Goal: Transaction & Acquisition: Purchase product/service

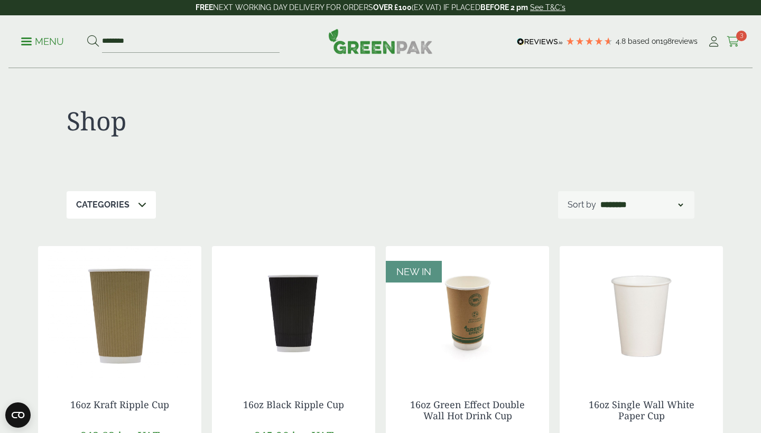
click at [738, 39] on span "3" at bounding box center [741, 36] width 11 height 11
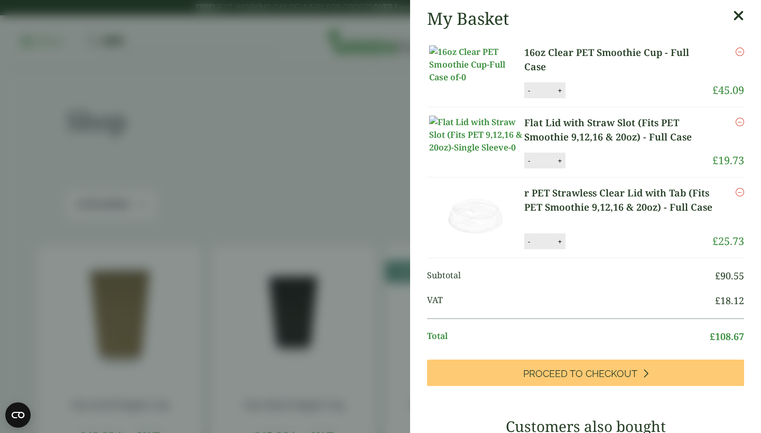
click at [659, 53] on link "16oz Clear PET Smoothie Cup - Full Case" at bounding box center [618, 59] width 188 height 29
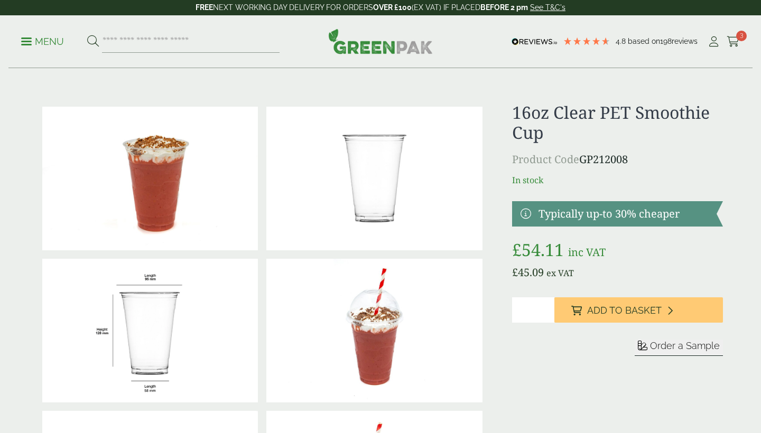
drag, startPoint x: 0, startPoint y: 0, endPoint x: 689, endPoint y: 168, distance: 709.5
click at [689, 340] on button "Order a Sample" at bounding box center [678, 348] width 88 height 16
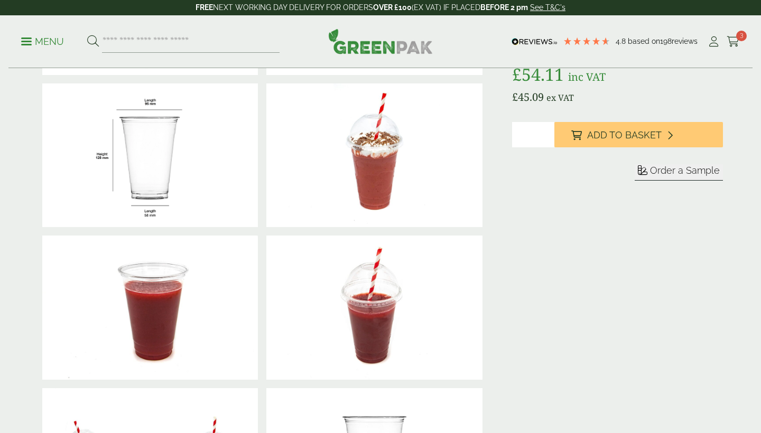
click at [689, 168] on span "Order a Sample" at bounding box center [685, 170] width 70 height 11
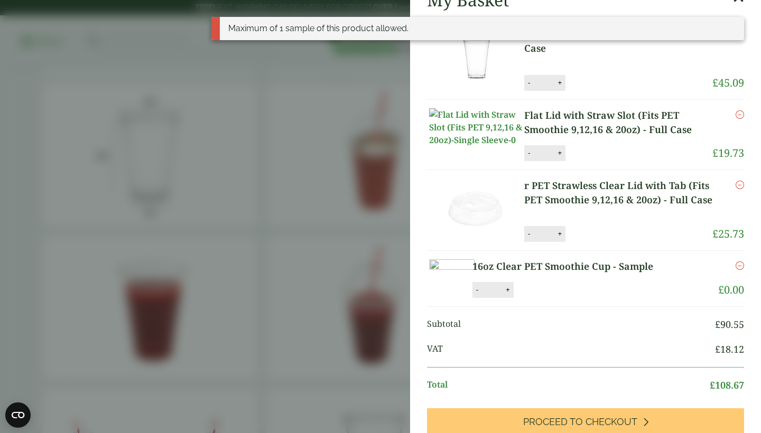
scroll to position [57, 0]
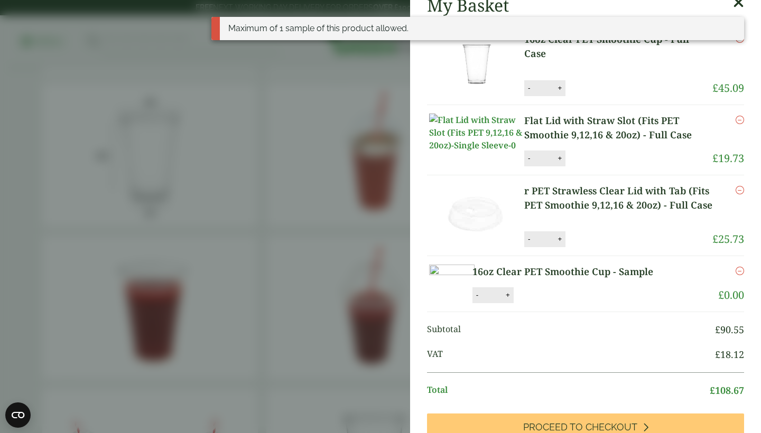
click at [568, 207] on link "r PET Strawless Clear Lid with Tab (Fits PET Smoothie 9,12,16 & 20oz) - Full Ca…" at bounding box center [618, 198] width 188 height 29
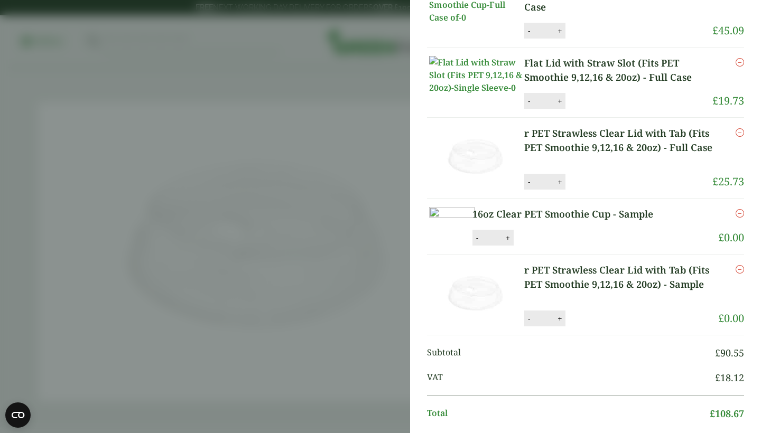
scroll to position [128, 0]
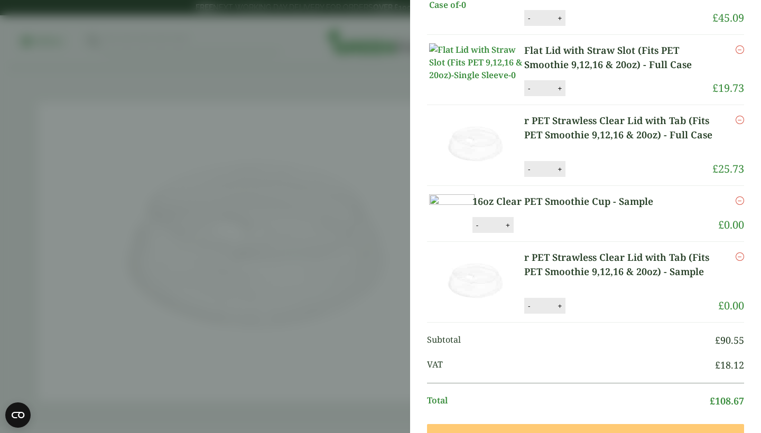
click at [611, 67] on link "Flat Lid with Straw Slot (Fits PET Smoothie 9,12,16 & 20oz) - Full Case" at bounding box center [618, 57] width 188 height 29
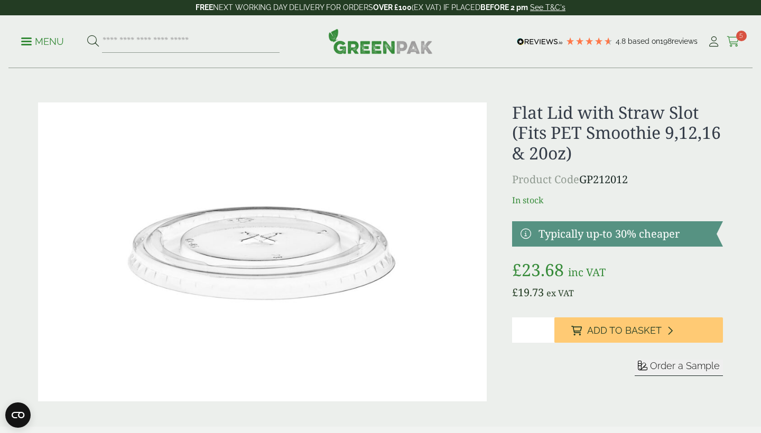
click at [736, 41] on icon at bounding box center [732, 41] width 13 height 11
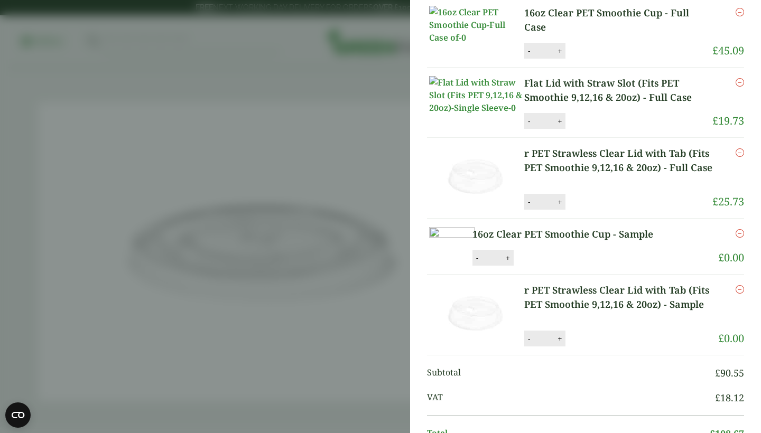
scroll to position [36, 0]
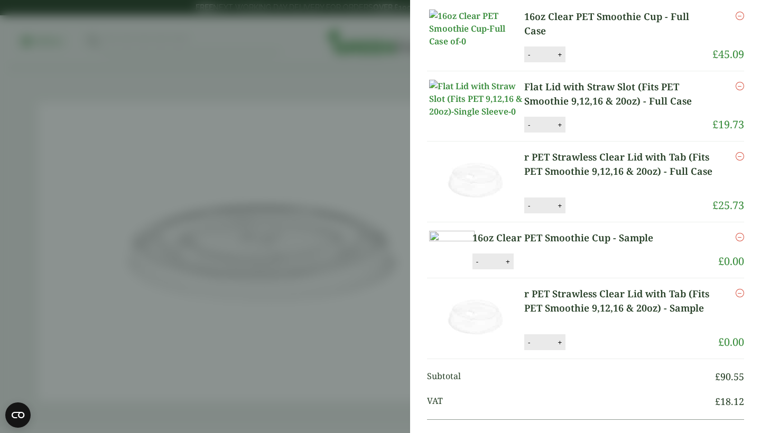
click at [741, 161] on icon "Remove this item" at bounding box center [739, 156] width 8 height 8
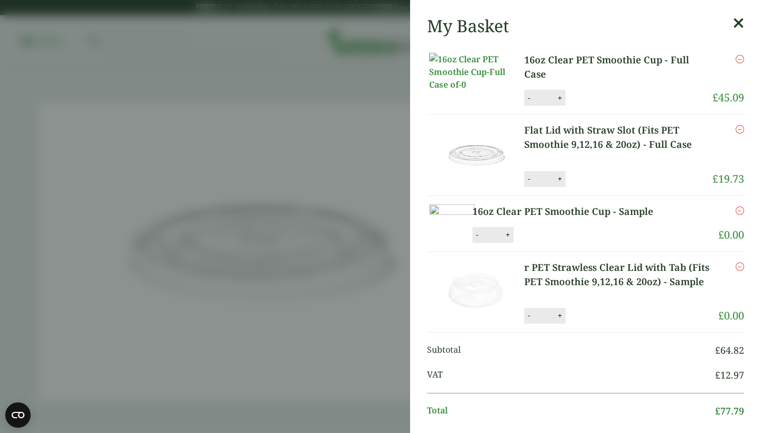
click at [738, 134] on icon "Remove this item" at bounding box center [739, 129] width 8 height 8
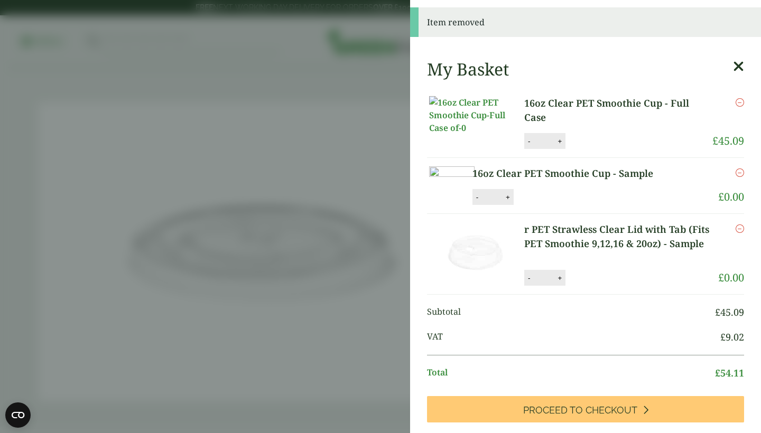
click at [736, 102] on icon "Remove this item" at bounding box center [739, 102] width 8 height 8
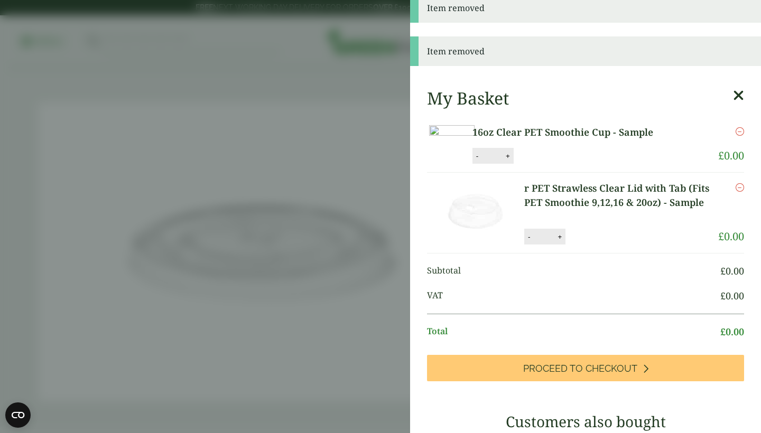
scroll to position [62, 0]
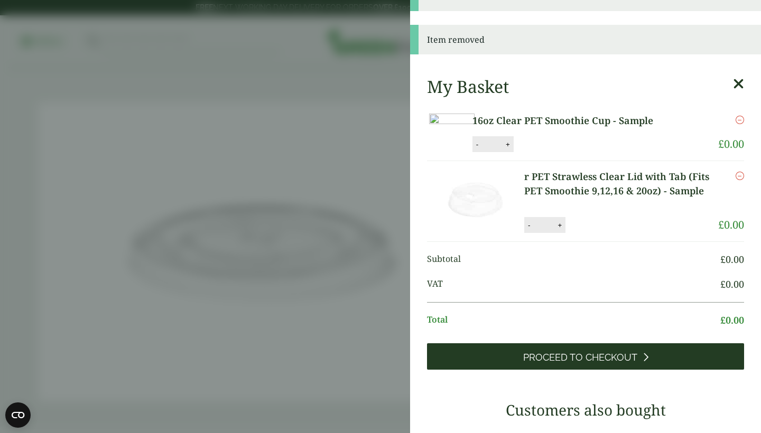
click at [553, 370] on link "Proceed to Checkout" at bounding box center [585, 356] width 317 height 26
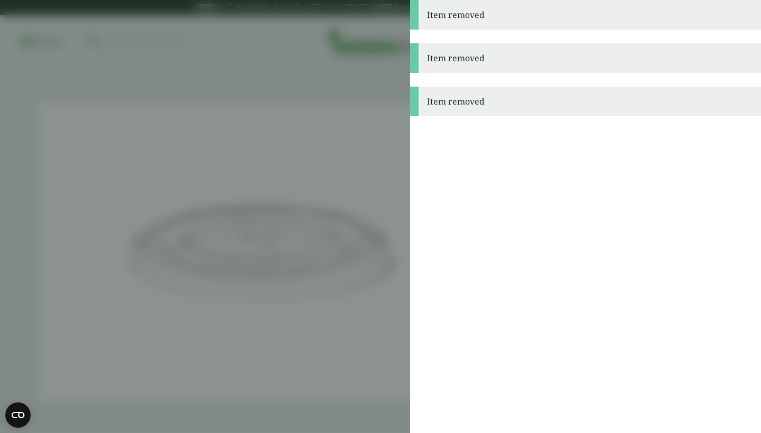
scroll to position [0, 0]
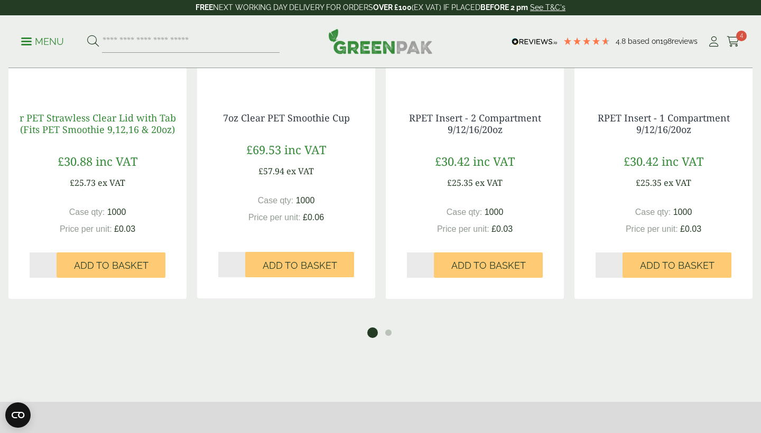
scroll to position [1050, 0]
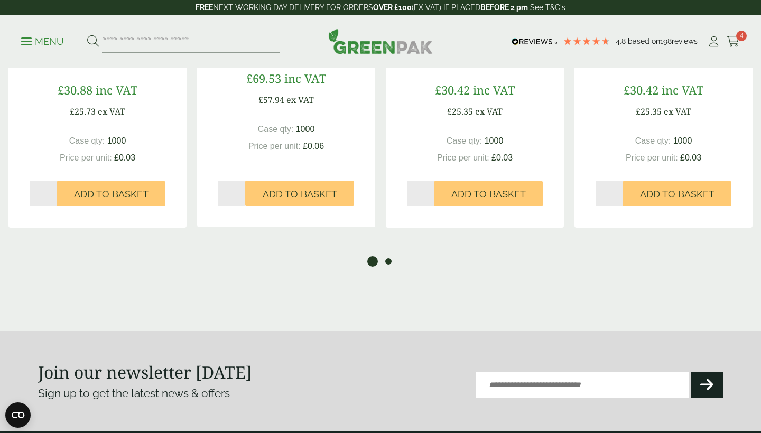
click at [389, 263] on button "2" at bounding box center [388, 261] width 11 height 11
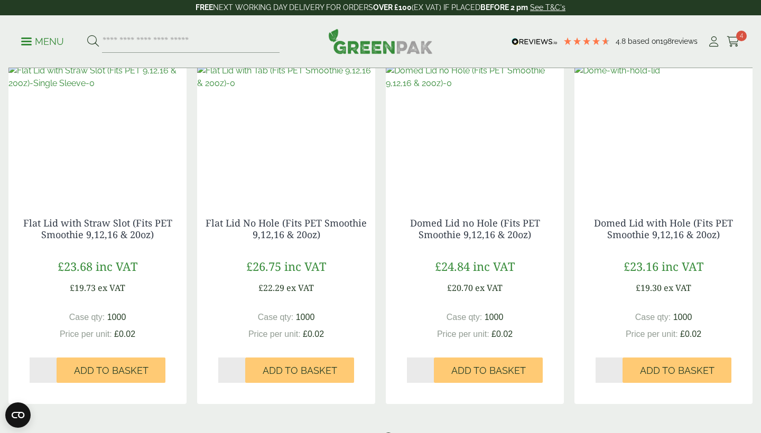
scroll to position [870, 0]
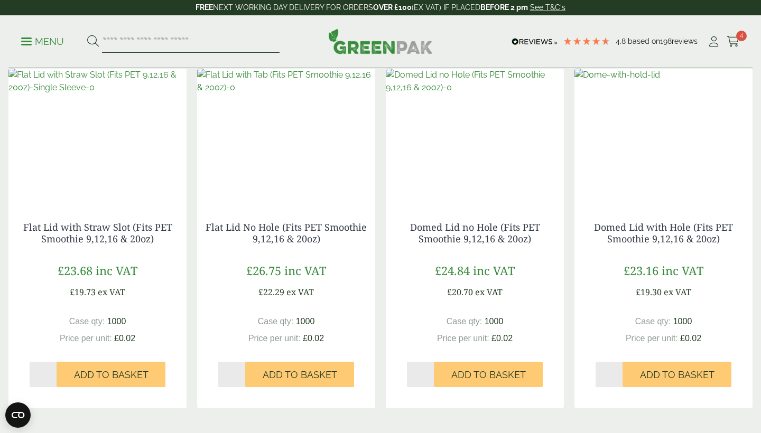
click at [122, 44] on input "search" at bounding box center [190, 42] width 177 height 22
type input "****"
click at [92, 41] on button at bounding box center [93, 42] width 12 height 14
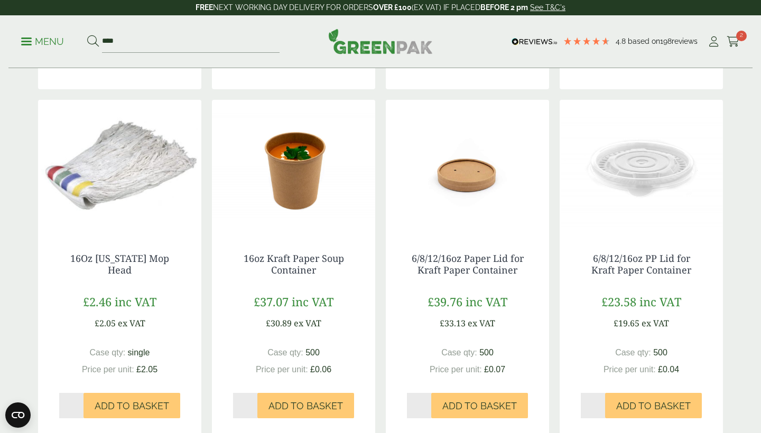
scroll to position [1028, 0]
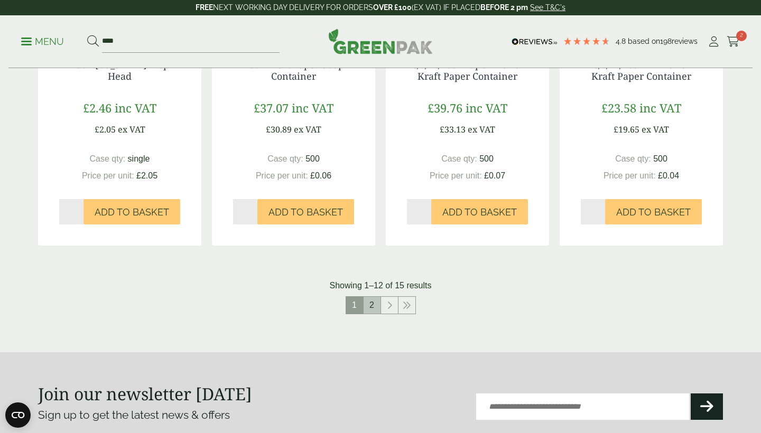
click at [368, 297] on link "2" at bounding box center [371, 305] width 17 height 17
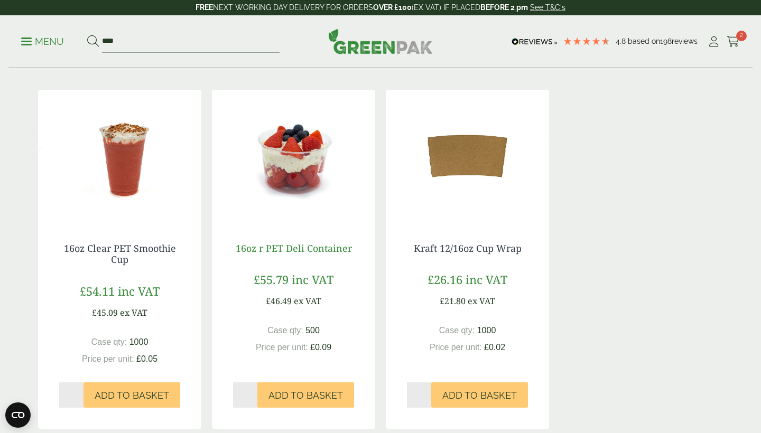
scroll to position [157, 0]
drag, startPoint x: 140, startPoint y: 37, endPoint x: 66, endPoint y: 35, distance: 74.0
click at [66, 35] on ul "Menu ****" at bounding box center [150, 42] width 258 height 22
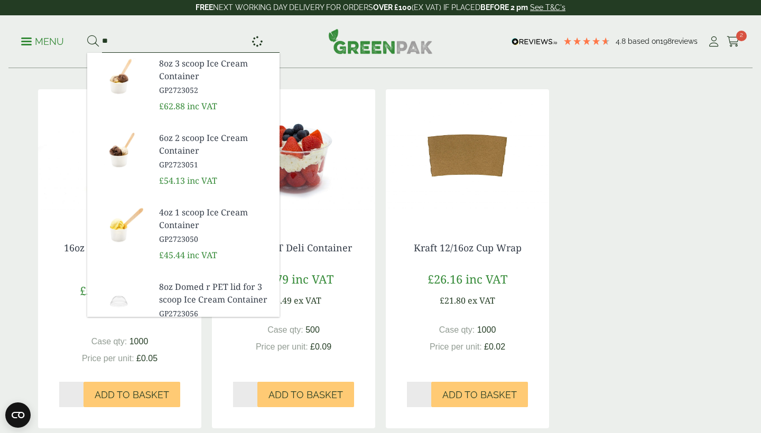
type input "*"
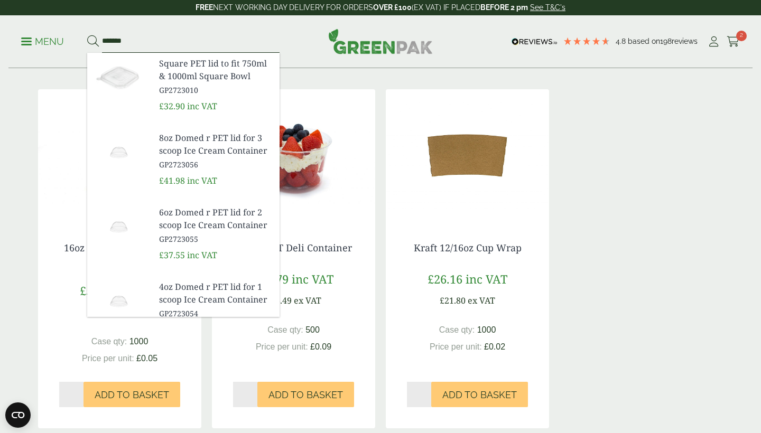
type input "*******"
click at [92, 41] on button at bounding box center [93, 42] width 12 height 14
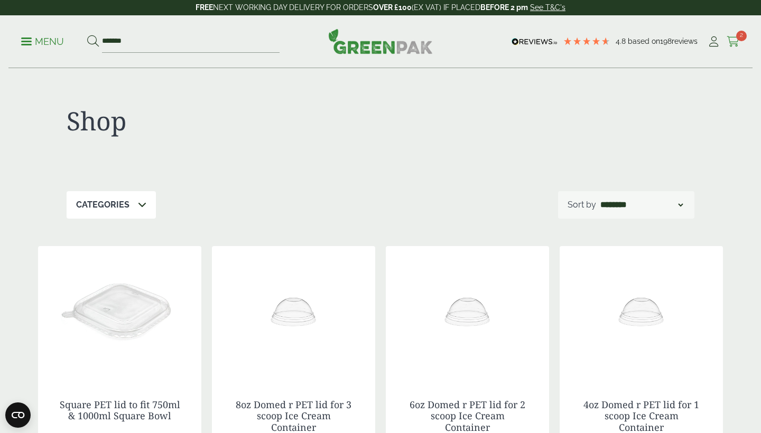
click at [736, 40] on icon at bounding box center [732, 41] width 13 height 11
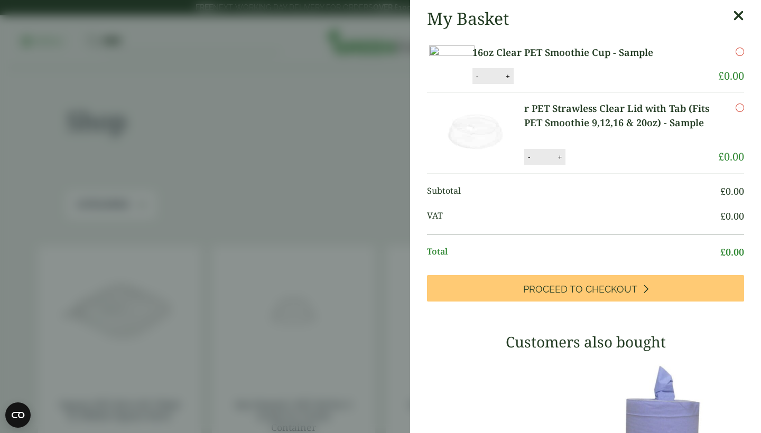
click at [599, 50] on link "16oz Clear PET Smoothie Cup - Sample" at bounding box center [578, 52] width 213 height 14
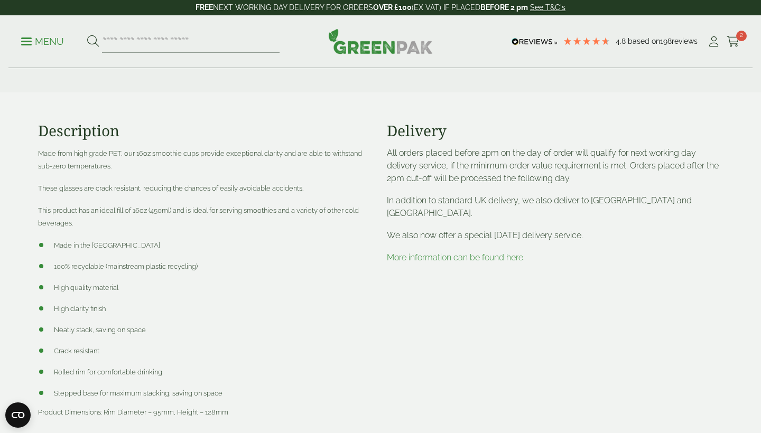
scroll to position [657, 0]
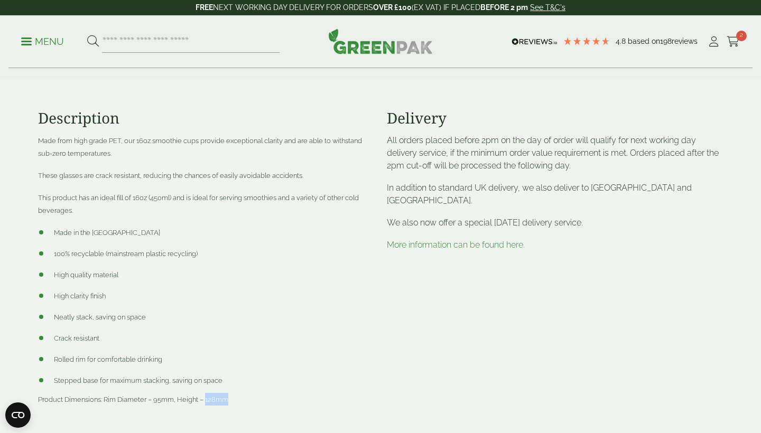
drag, startPoint x: 237, startPoint y: 397, endPoint x: 207, endPoint y: 395, distance: 30.7
click at [207, 395] on p "Product Dimensions: Rim Diameter – 95mm, Height – 128mm" at bounding box center [206, 399] width 336 height 13
copy span "128mm"
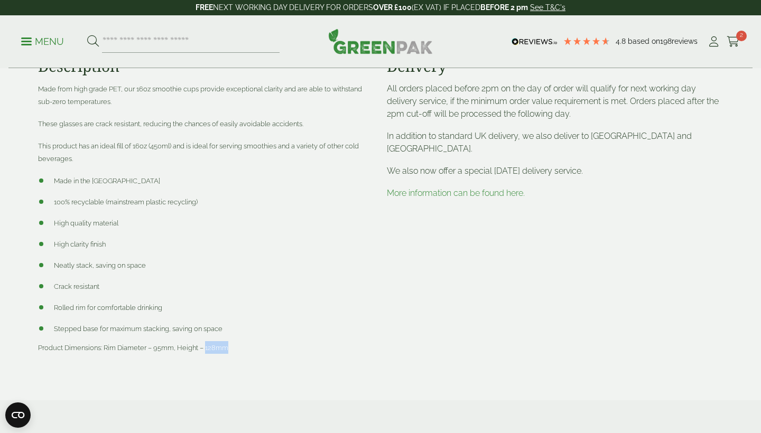
scroll to position [714, 0]
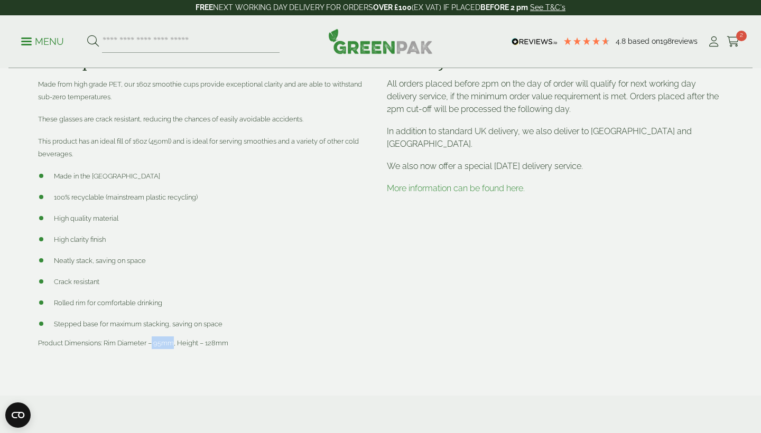
drag, startPoint x: 174, startPoint y: 342, endPoint x: 151, endPoint y: 341, distance: 22.7
click at [151, 341] on span "Product Dimensions: Rim Diameter – 95mm, Height – 128mm" at bounding box center [133, 343] width 190 height 8
copy span "95mm"
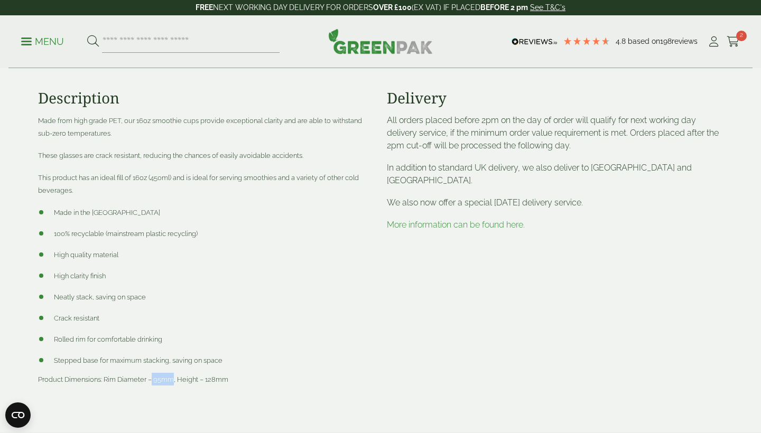
scroll to position [676, 0]
